Goal: Information Seeking & Learning: Learn about a topic

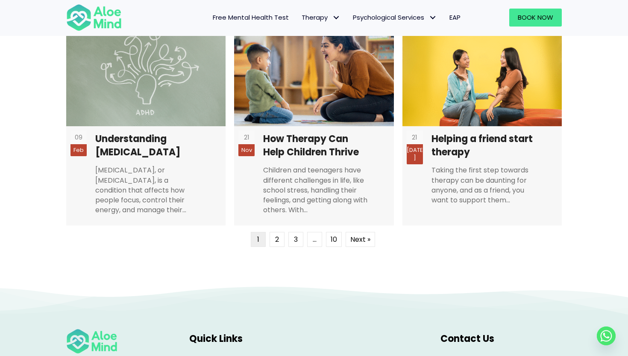
scroll to position [2316, 0]
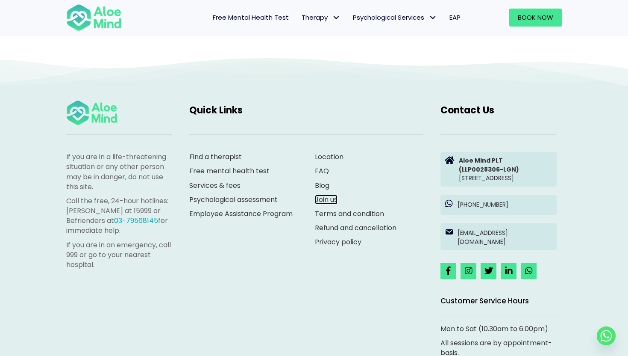
click at [329, 199] on link "Join us" at bounding box center [326, 199] width 23 height 10
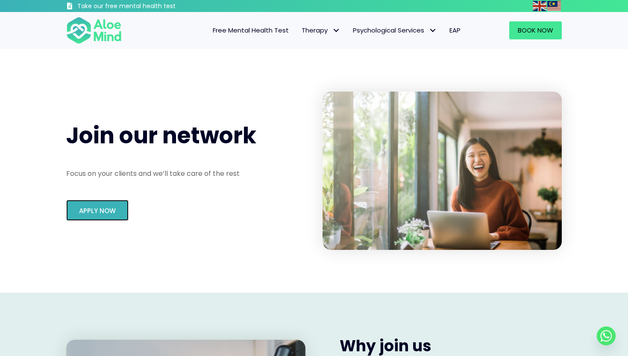
click at [102, 201] on link "Apply Now" at bounding box center [97, 210] width 62 height 21
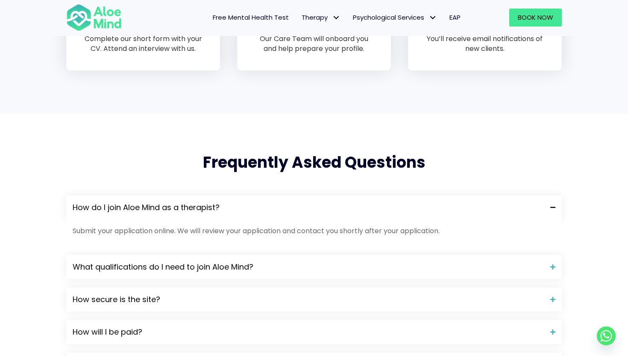
scroll to position [631, 0]
click at [156, 204] on span "How do I join Aloe Mind as a therapist?" at bounding box center [308, 206] width 471 height 11
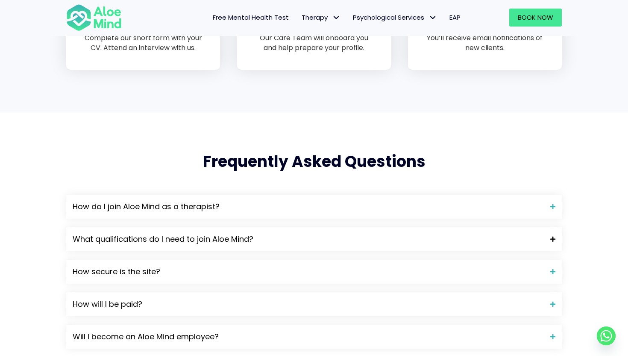
click at [156, 237] on span "What qualifications do I need to join Aloe Mind?" at bounding box center [308, 238] width 471 height 11
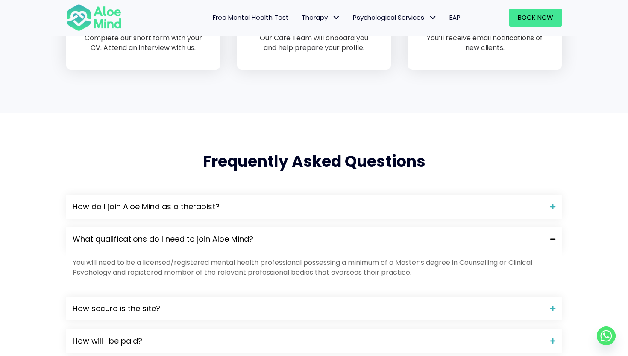
click at [156, 237] on span "What qualifications do I need to join Aloe Mind?" at bounding box center [308, 238] width 471 height 11
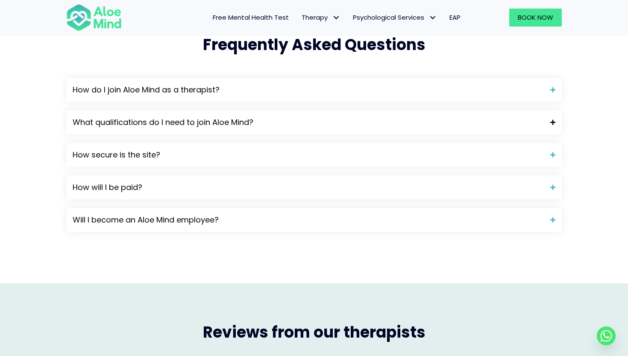
scroll to position [753, 0]
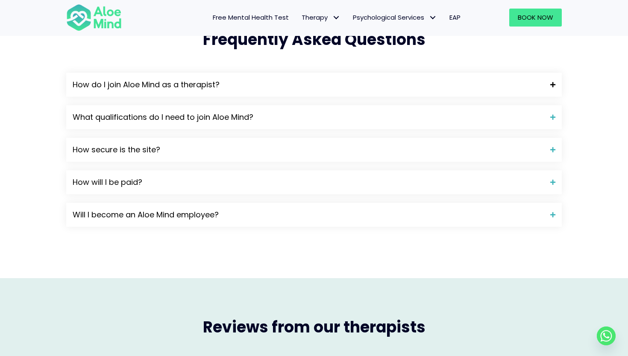
click at [171, 80] on span "How do I join Aloe Mind as a therapist?" at bounding box center [308, 84] width 471 height 11
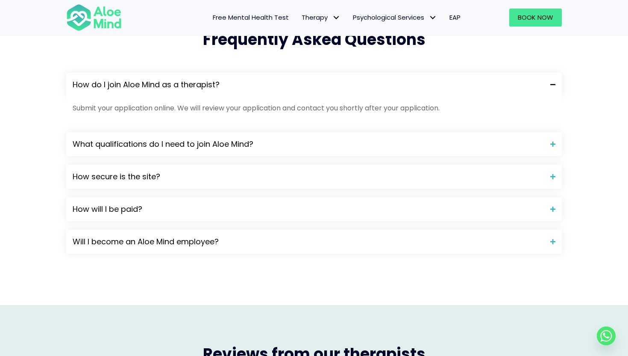
click at [171, 80] on span "How do I join Aloe Mind as a therapist?" at bounding box center [308, 84] width 471 height 11
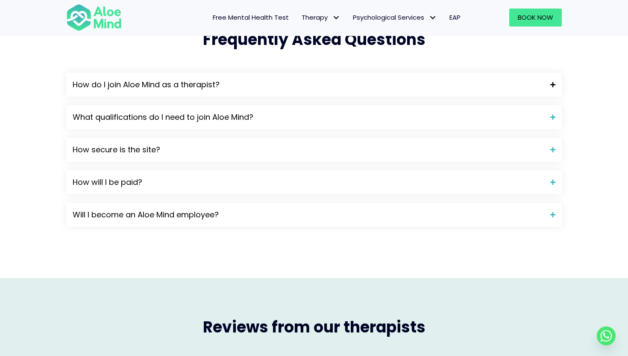
click at [171, 80] on span "How do I join Aloe Mind as a therapist?" at bounding box center [308, 84] width 471 height 11
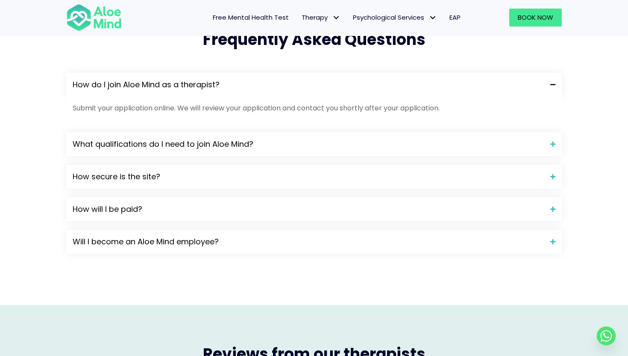
click at [171, 80] on span "How do I join Aloe Mind as a therapist?" at bounding box center [308, 84] width 471 height 11
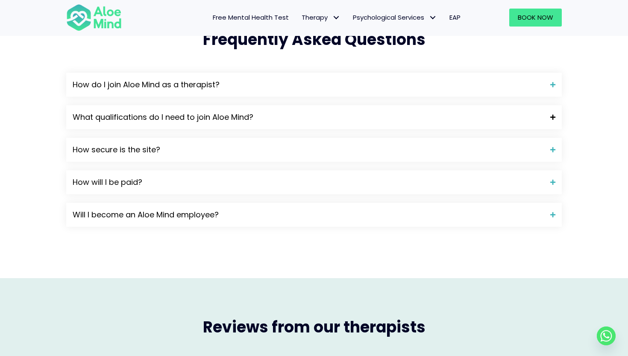
click at [158, 120] on span "What qualifications do I need to join Aloe Mind?" at bounding box center [308, 117] width 471 height 11
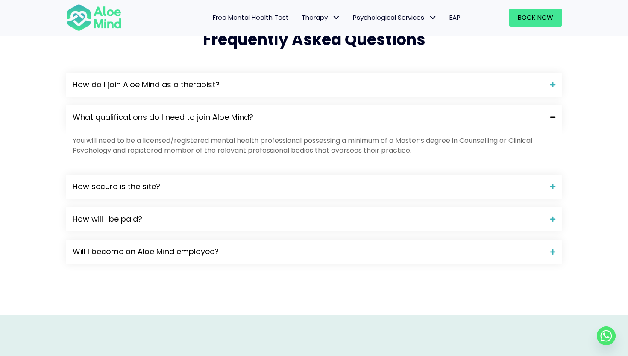
click at [158, 120] on span "What qualifications do I need to join Aloe Mind?" at bounding box center [308, 117] width 471 height 11
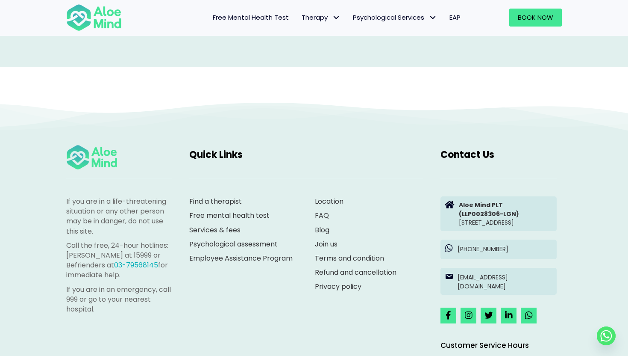
scroll to position [1420, 0]
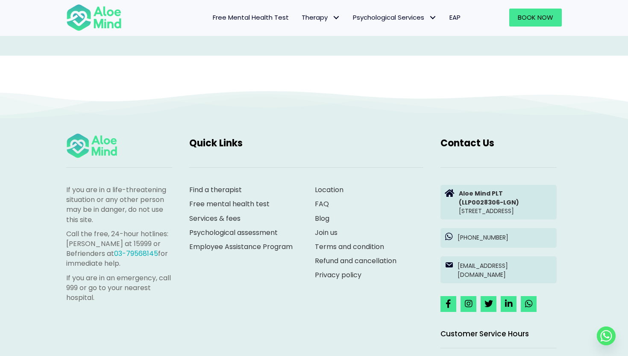
drag, startPoint x: 200, startPoint y: 147, endPoint x: 201, endPoint y: 50, distance: 96.6
click at [200, 147] on span "Quick Links" at bounding box center [215, 142] width 53 height 13
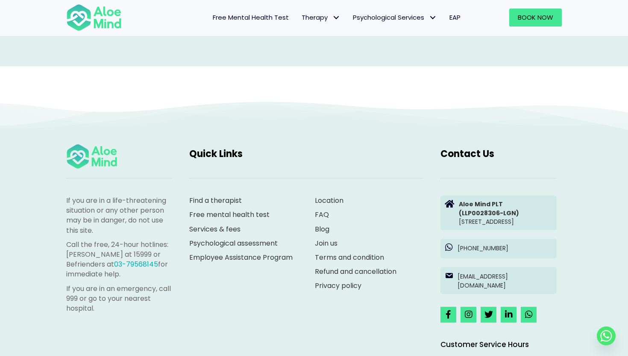
scroll to position [1405, 0]
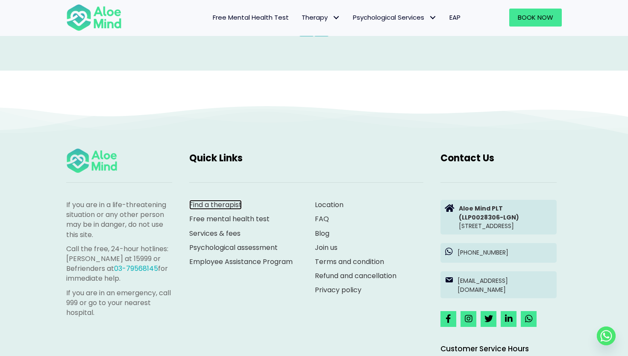
click at [218, 206] on link "Find a therapist" at bounding box center [215, 205] width 53 height 10
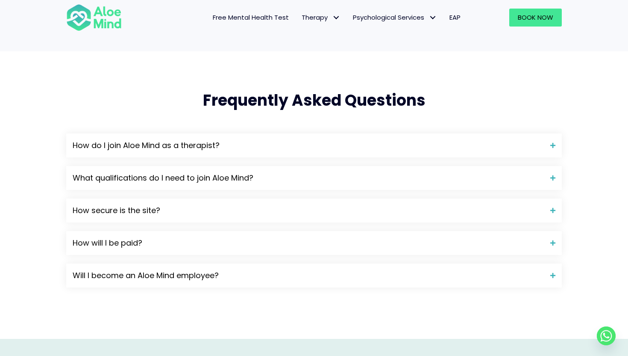
scroll to position [667, 0]
